Goal: Task Accomplishment & Management: Complete application form

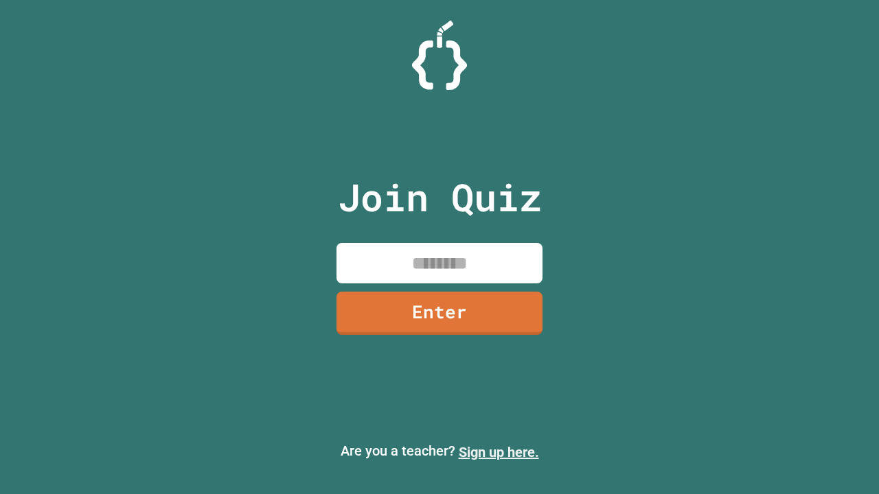
click at [498, 452] on link "Sign up here." at bounding box center [499, 452] width 80 height 16
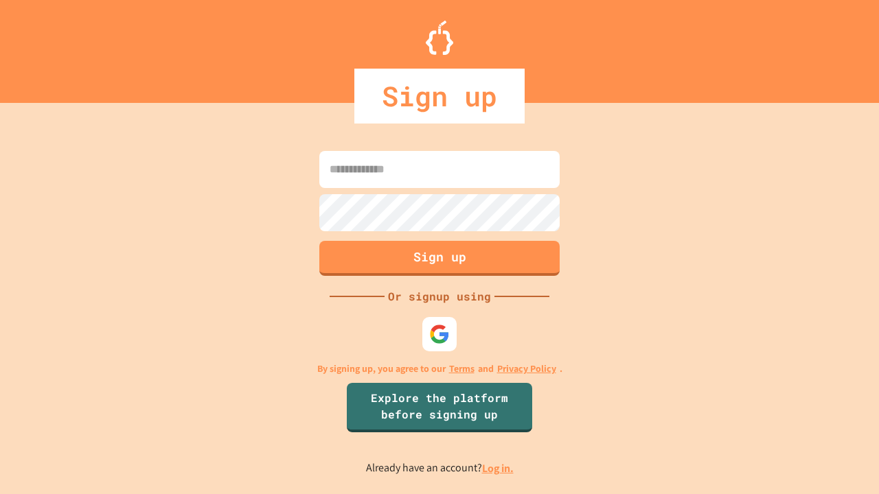
click at [498, 468] on link "Log in." at bounding box center [498, 468] width 32 height 14
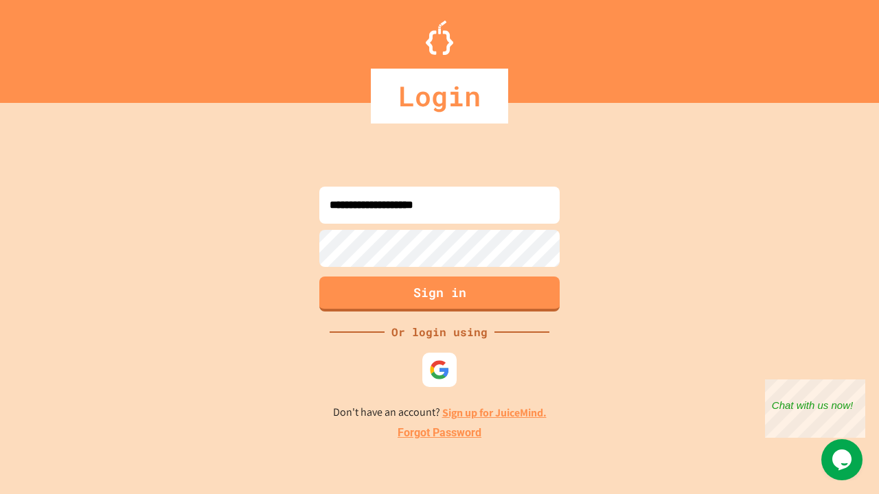
type input "**********"
